Goal: Task Accomplishment & Management: Manage account settings

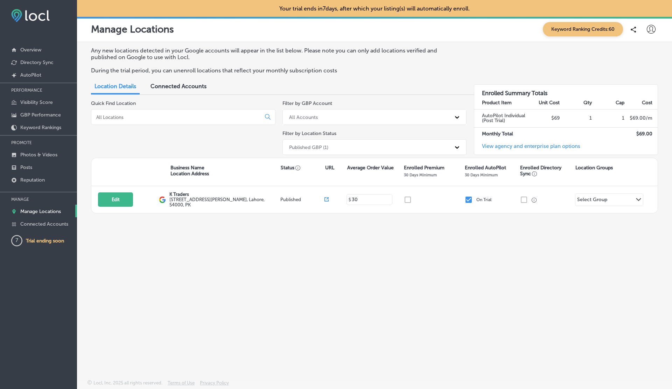
click at [653, 30] on icon at bounding box center [651, 29] width 9 height 9
click at [515, 57] on div at bounding box center [336, 194] width 672 height 389
click at [650, 32] on icon at bounding box center [651, 29] width 9 height 9
click at [631, 91] on p "Log Out" at bounding box center [636, 90] width 21 height 8
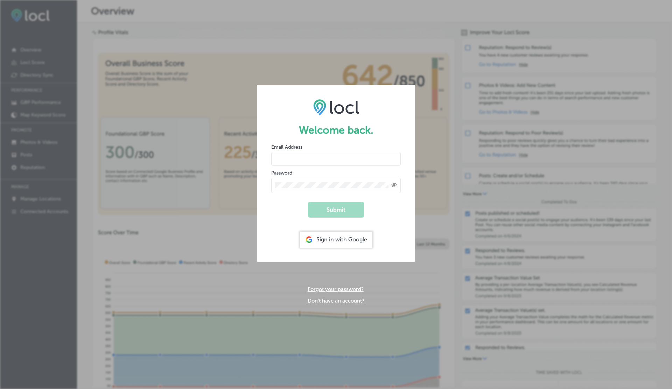
click at [290, 161] on input "email" at bounding box center [336, 159] width 130 height 14
paste input "vasilikigreece69+testhgfv@gmail.com"
type input "vasilikigreece69+testhgfv@gmail.com"
click at [308, 202] on button "Submit" at bounding box center [336, 210] width 56 height 16
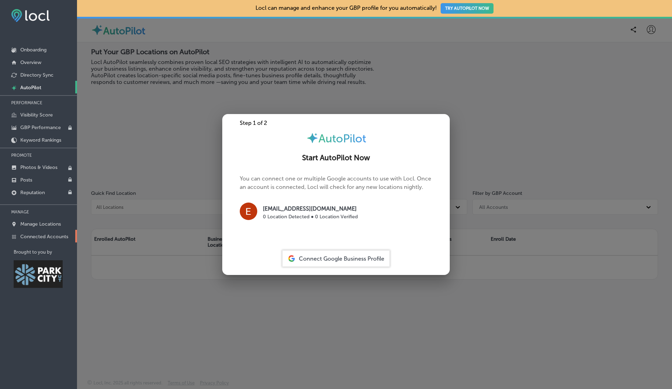
click at [50, 234] on p "Connected Accounts" at bounding box center [44, 237] width 48 height 6
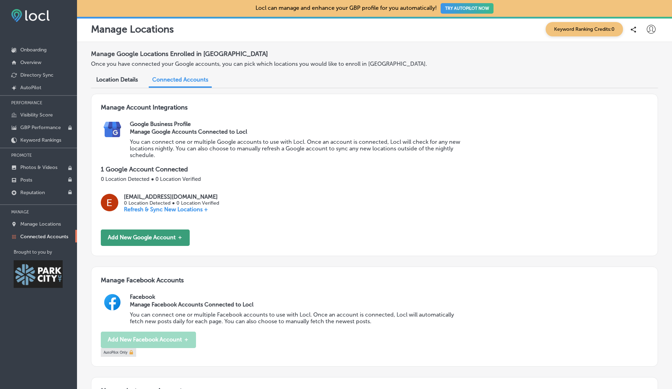
click at [154, 232] on button "Add New Google Account ＋" at bounding box center [145, 238] width 89 height 16
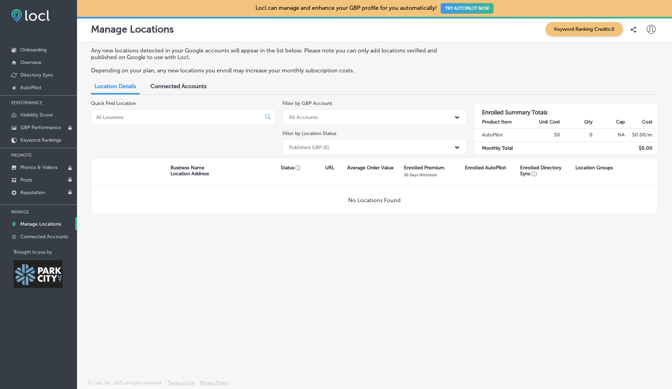
click at [183, 89] on span "Connected Accounts" at bounding box center [179, 86] width 56 height 7
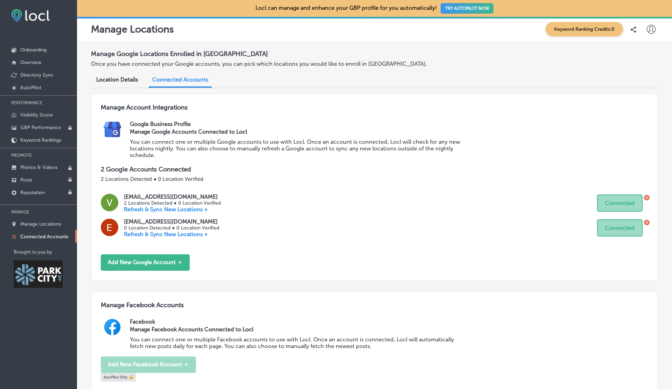
click at [647, 221] on icon at bounding box center [647, 223] width 6 height 6
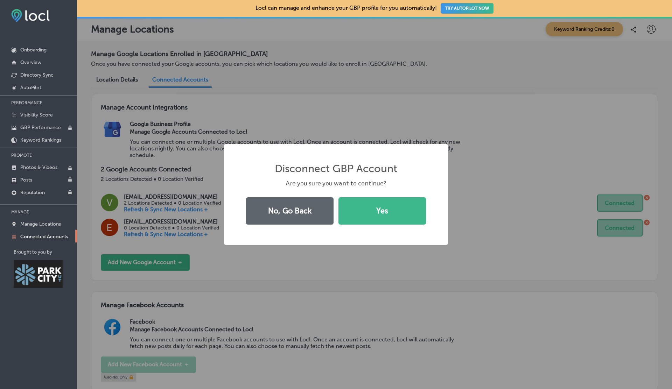
click at [339, 197] on button "Yes" at bounding box center [383, 210] width 88 height 27
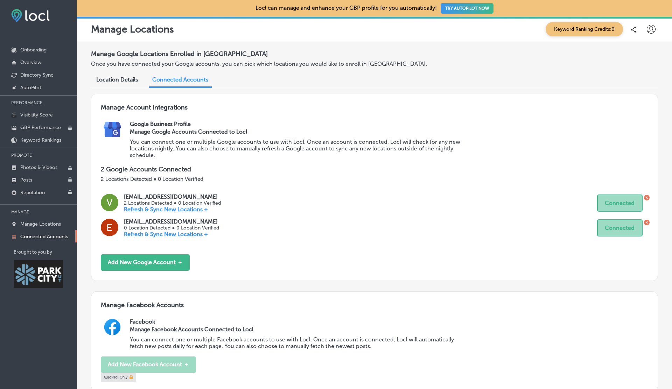
click at [648, 197] on icon at bounding box center [647, 198] width 2 height 2
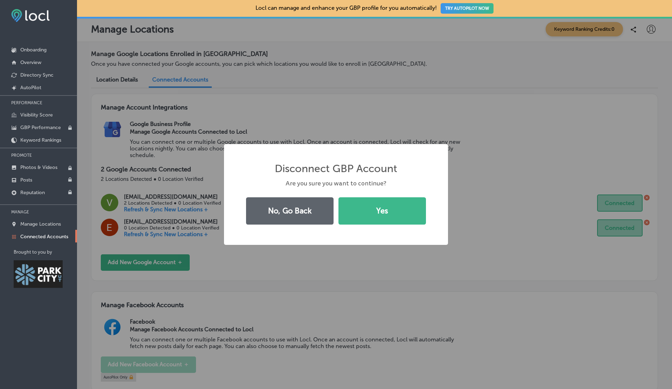
click at [339, 197] on button "Yes" at bounding box center [383, 210] width 88 height 27
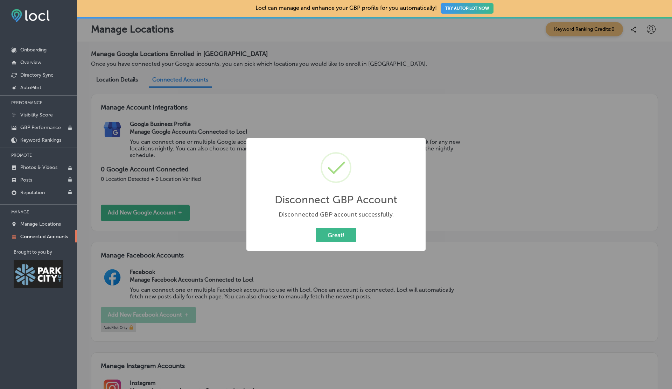
click at [316, 228] on button "Great!" at bounding box center [336, 235] width 41 height 14
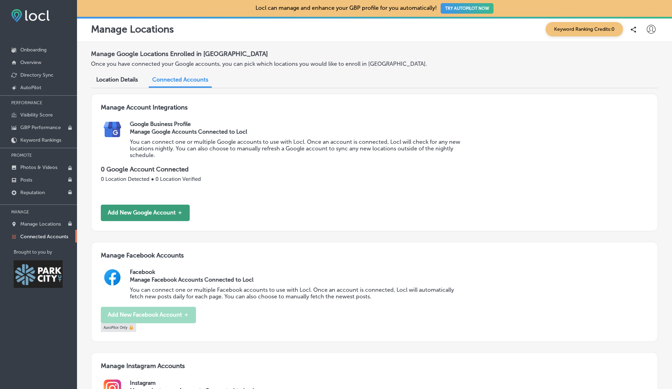
click at [148, 205] on button "Add New Google Account ＋" at bounding box center [145, 213] width 89 height 16
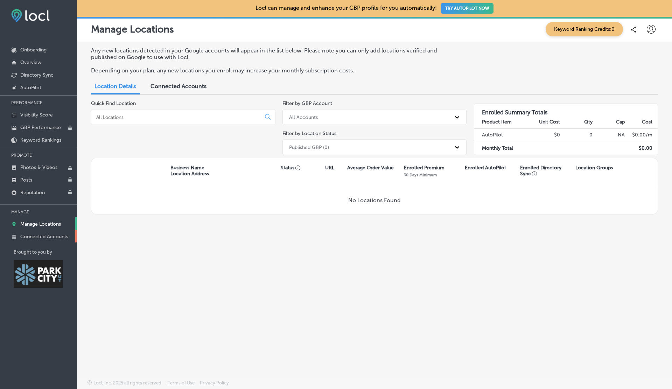
click at [41, 237] on p "Connected Accounts" at bounding box center [44, 237] width 48 height 6
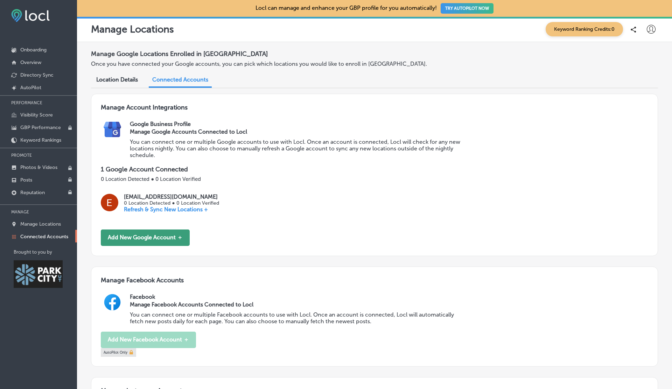
click at [177, 240] on button "Add New Google Account ＋" at bounding box center [145, 238] width 89 height 16
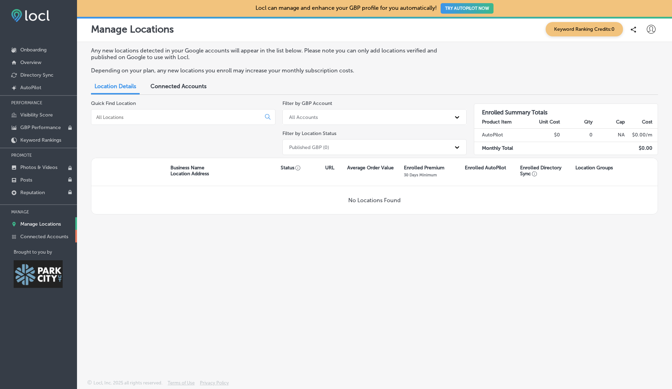
click at [53, 234] on p "Connected Accounts" at bounding box center [44, 237] width 48 height 6
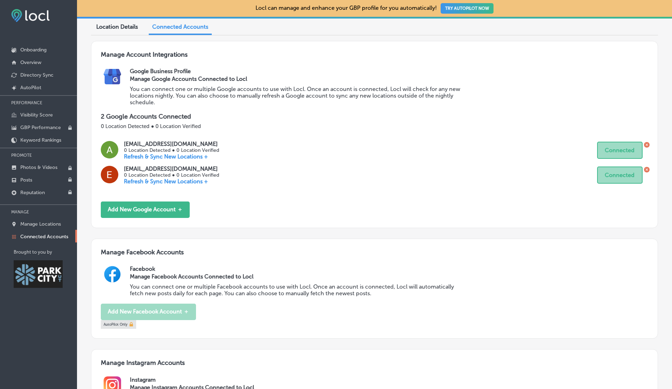
scroll to position [81, 0]
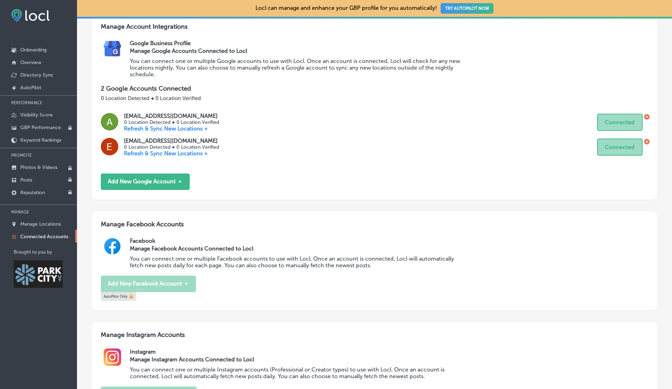
click at [647, 117] on icon at bounding box center [647, 117] width 2 height 2
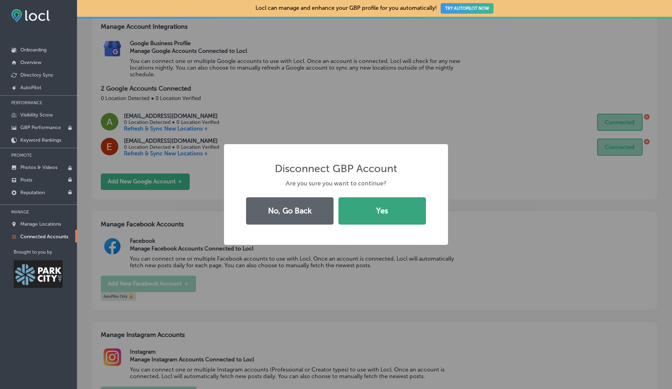
click at [383, 202] on button "Yes" at bounding box center [383, 210] width 88 height 27
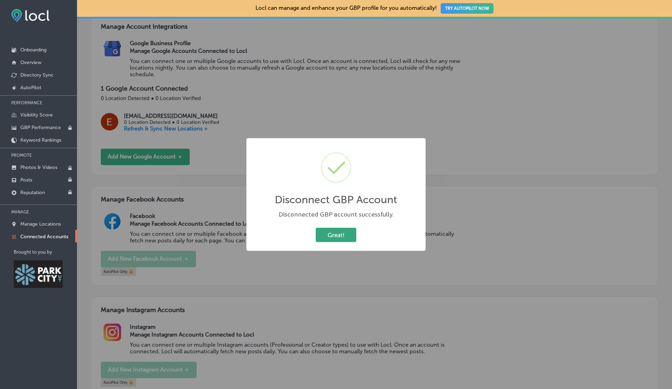
click at [317, 234] on button "Great!" at bounding box center [336, 235] width 41 height 14
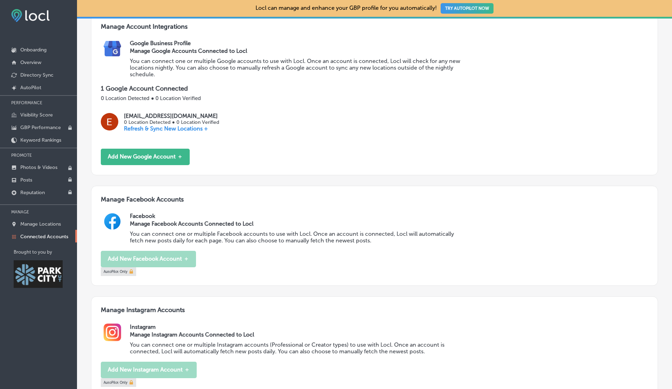
click at [475, 206] on h3 "Manage Facebook Accounts" at bounding box center [375, 204] width 548 height 17
